Goal: Information Seeking & Learning: Learn about a topic

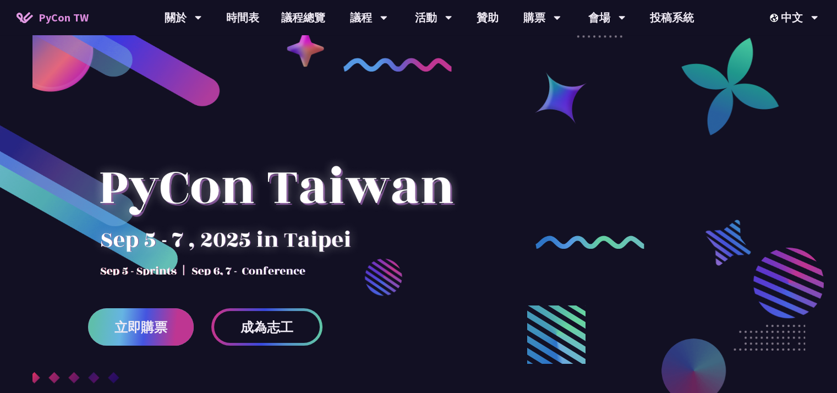
click at [173, 322] on link "立即購票" at bounding box center [141, 326] width 106 height 37
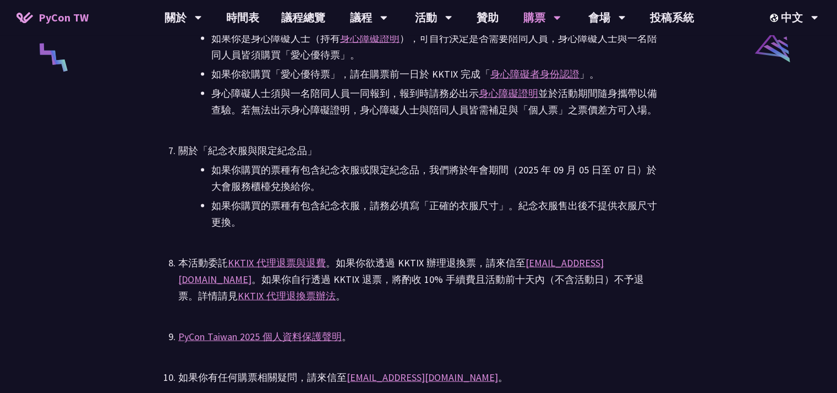
scroll to position [2420, 0]
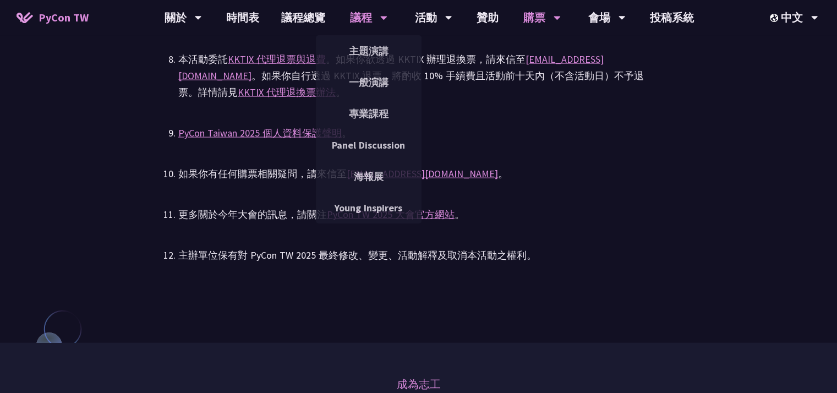
click at [202, 15] on div "議程" at bounding box center [182, 17] width 37 height 35
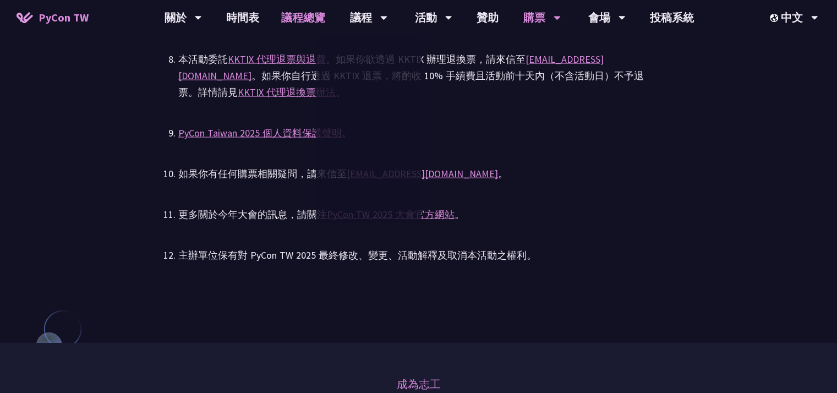
click at [315, 15] on link "議程總覽" at bounding box center [303, 17] width 66 height 35
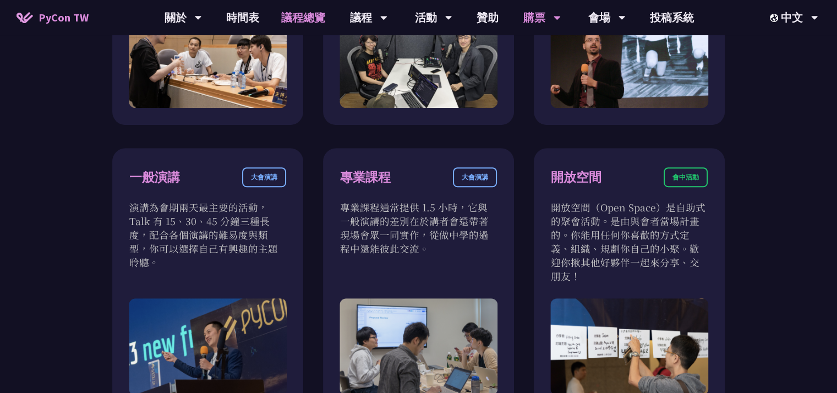
scroll to position [550, 0]
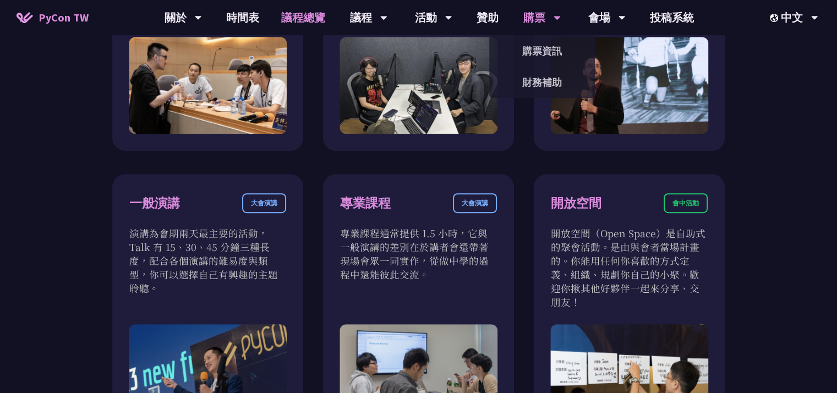
click at [202, 15] on div "購票" at bounding box center [182, 17] width 37 height 35
click at [488, 16] on link "贊助" at bounding box center [487, 17] width 44 height 35
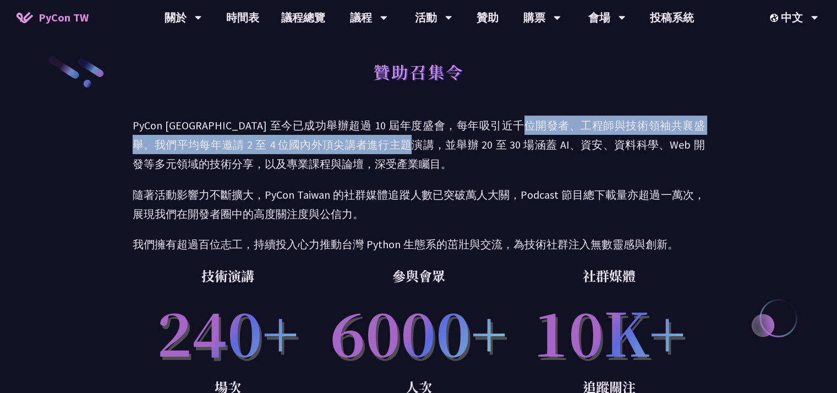
drag, startPoint x: 512, startPoint y: 127, endPoint x: 569, endPoint y: 127, distance: 56.6
click at [569, 127] on p "PyCon [GEOGRAPHIC_DATA] 至今已成功舉辦超過 10 屆年度盛會，每年吸引近千位開發者、工程師與技術領袖共襄盛舉。我們平均每年邀請 2 至…" at bounding box center [419, 144] width 572 height 58
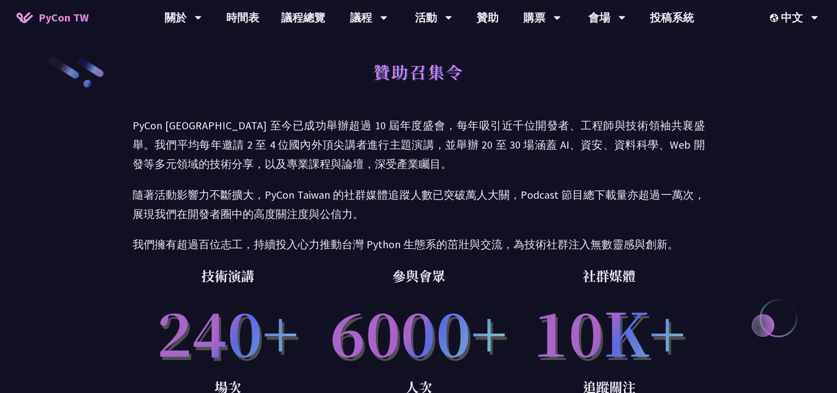
drag, startPoint x: 569, startPoint y: 127, endPoint x: 507, endPoint y: 178, distance: 79.7
click at [507, 178] on div "PyCon [GEOGRAPHIC_DATA] 至今已成功舉辦超過 10 屆年度盛會，每年吸引近千位開發者、工程師與技術領袖共襄盛舉。我們平均每年邀請 2 至…" at bounding box center [419, 184] width 572 height 138
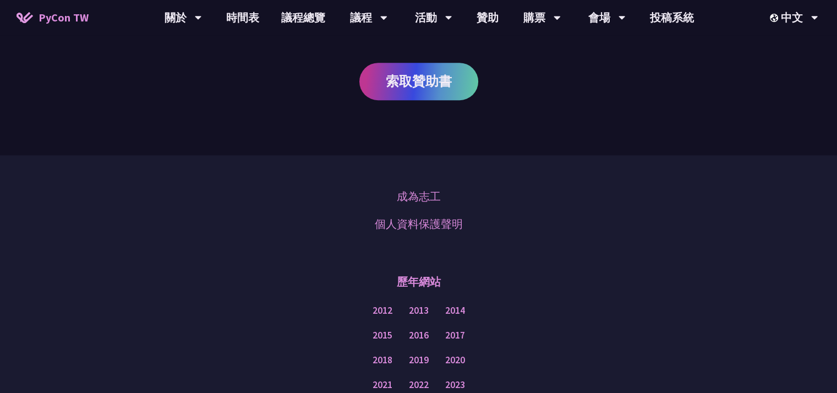
scroll to position [874, 0]
